Goal: Task Accomplishment & Management: Use online tool/utility

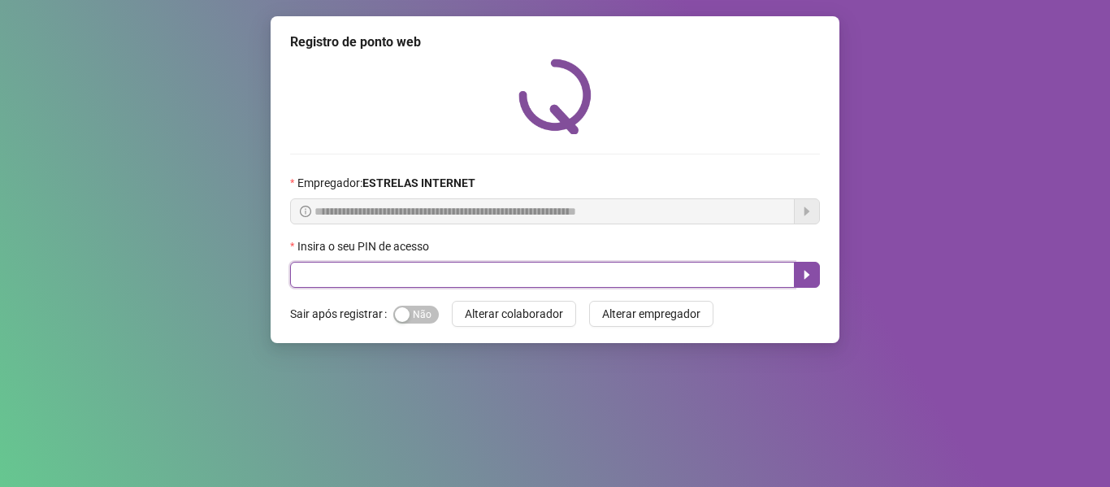
click at [332, 272] on input "text" at bounding box center [542, 275] width 505 height 26
type input "*****"
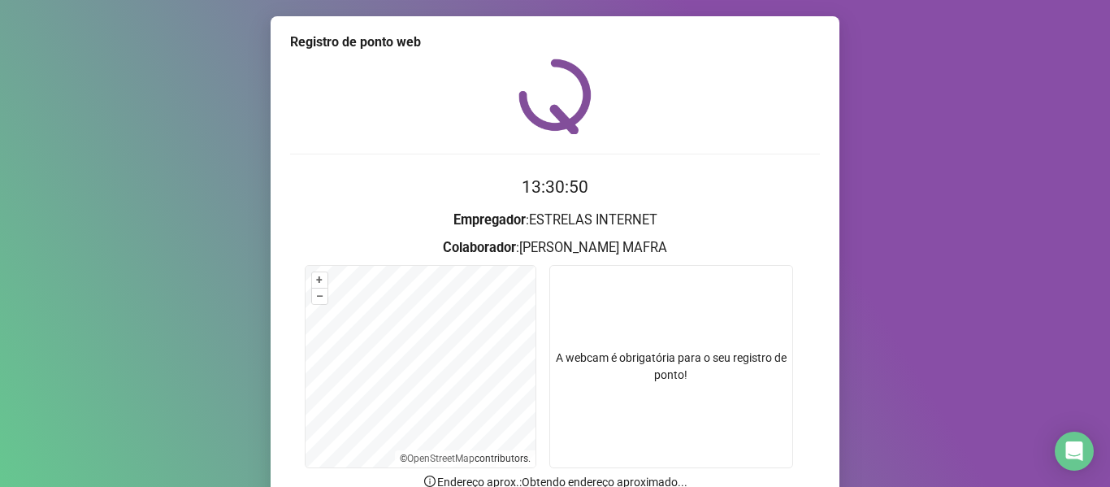
scroll to position [148, 0]
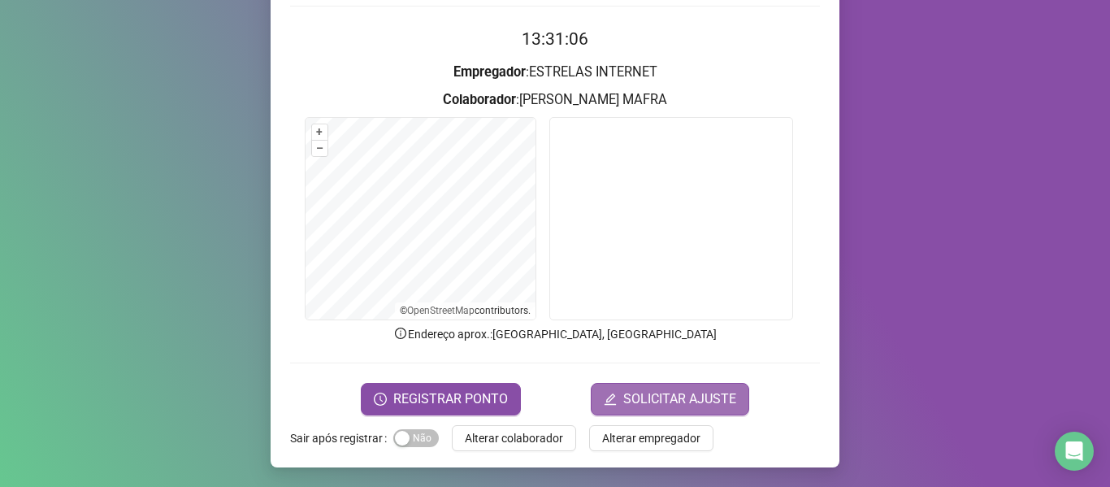
click at [662, 400] on span "SOLICITAR AJUSTE" at bounding box center [679, 399] width 113 height 20
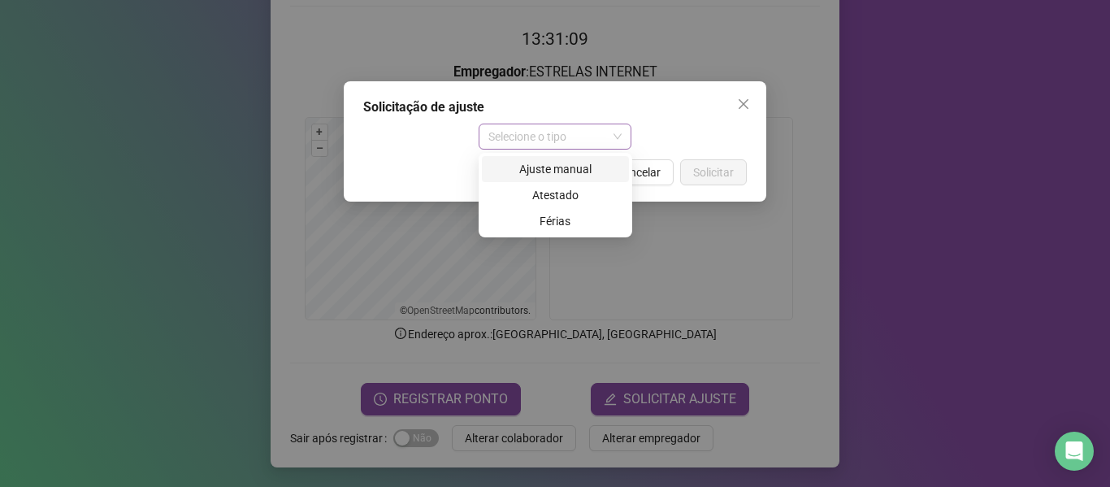
click at [598, 137] on span "Selecione o tipo" at bounding box center [555, 136] width 134 height 24
click at [398, 150] on div "Solicitação de ajuste Selecione o tipo Cancelar Solicitar" at bounding box center [555, 141] width 423 height 120
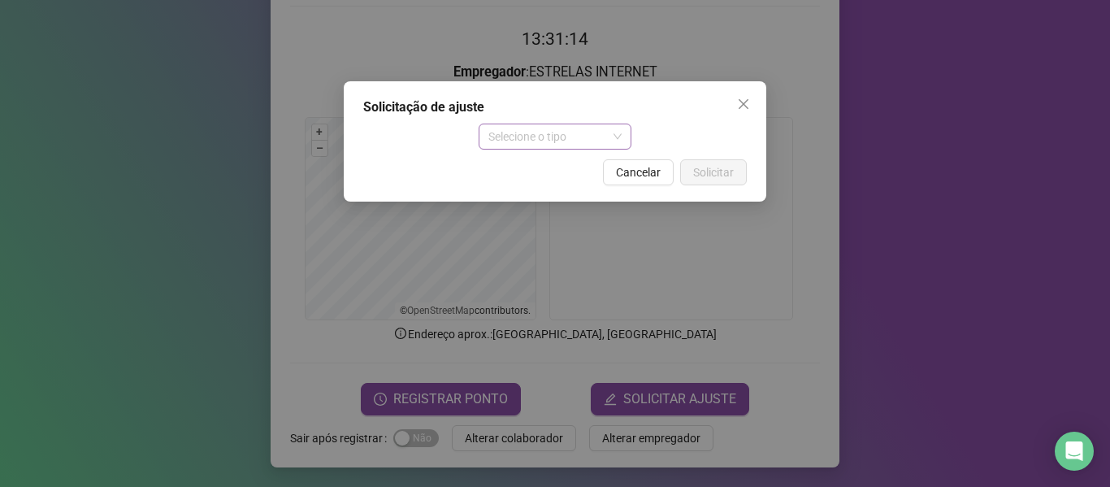
click at [615, 137] on span "Selecione o tipo" at bounding box center [555, 136] width 134 height 24
click at [189, 372] on div "Solicitação de ajuste Selecione o tipo Cancelar Solicitar" at bounding box center [555, 243] width 1110 height 487
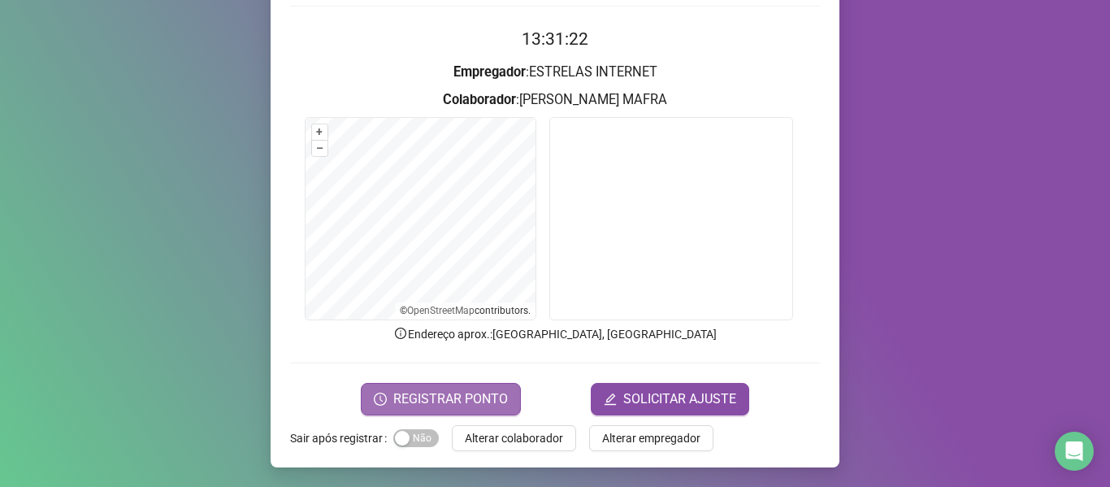
click at [468, 391] on span "REGISTRAR PONTO" at bounding box center [450, 399] width 115 height 20
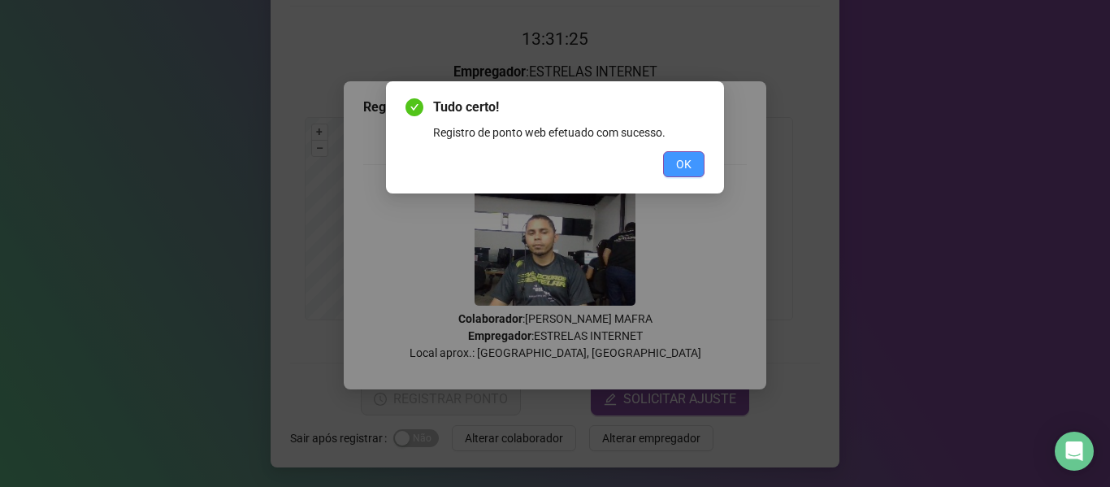
click at [694, 168] on button "OK" at bounding box center [683, 164] width 41 height 26
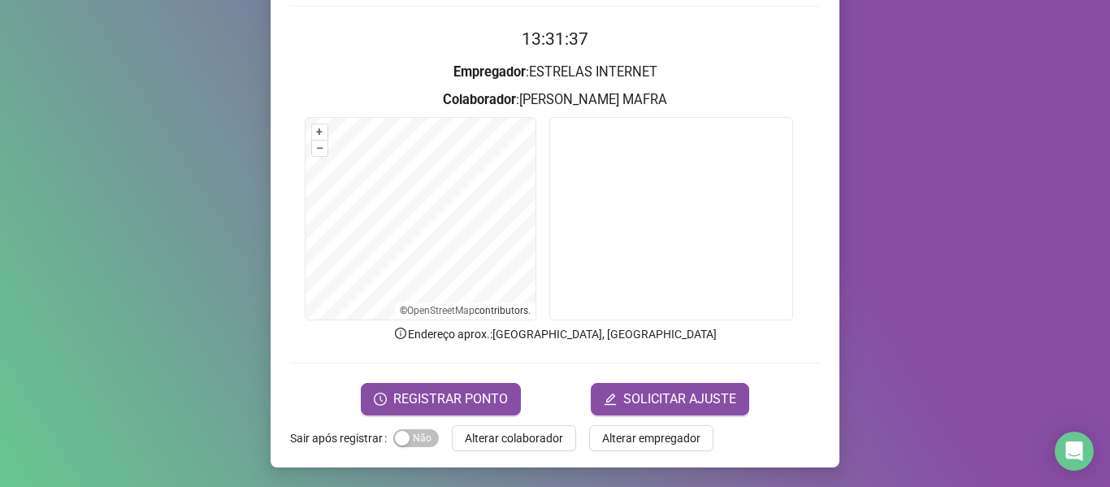
click at [206, 247] on div "Registro de ponto web 13:31:37 Empregador : ESTRELAS INTERNET Colaborador : [PE…" at bounding box center [555, 243] width 1110 height 487
